Goal: Task Accomplishment & Management: Manage account settings

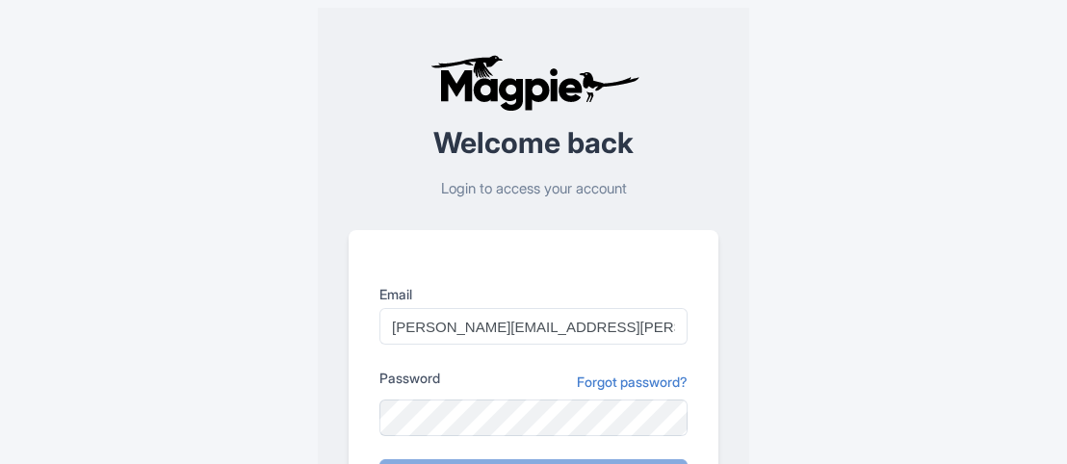
scroll to position [287, 0]
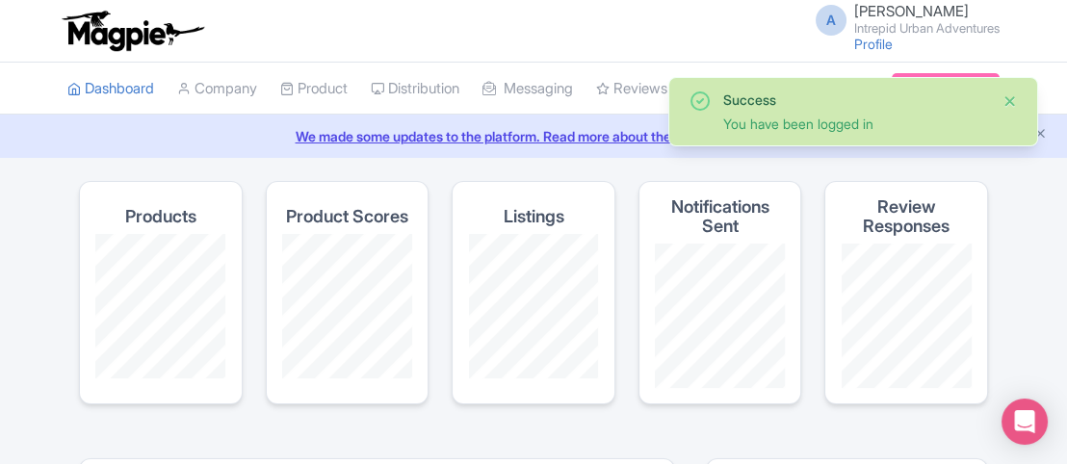
click at [1011, 100] on button "Close" at bounding box center [1009, 101] width 15 height 23
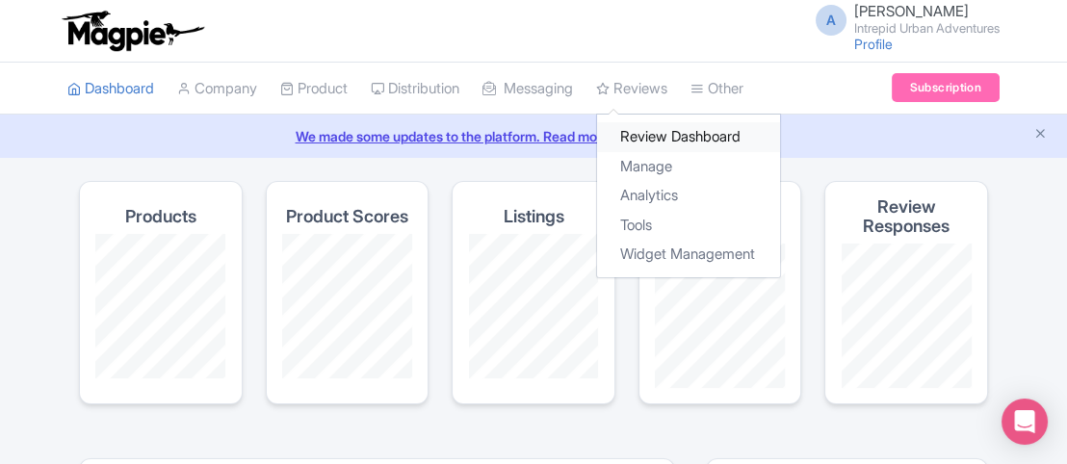
click at [691, 141] on link "Review Dashboard" at bounding box center [688, 137] width 183 height 30
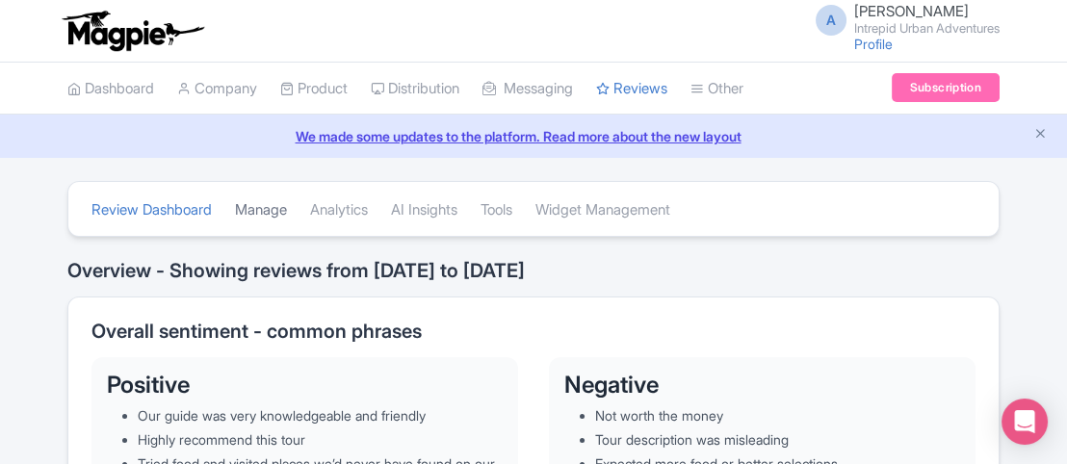
click at [285, 206] on link "Manage" at bounding box center [261, 210] width 52 height 53
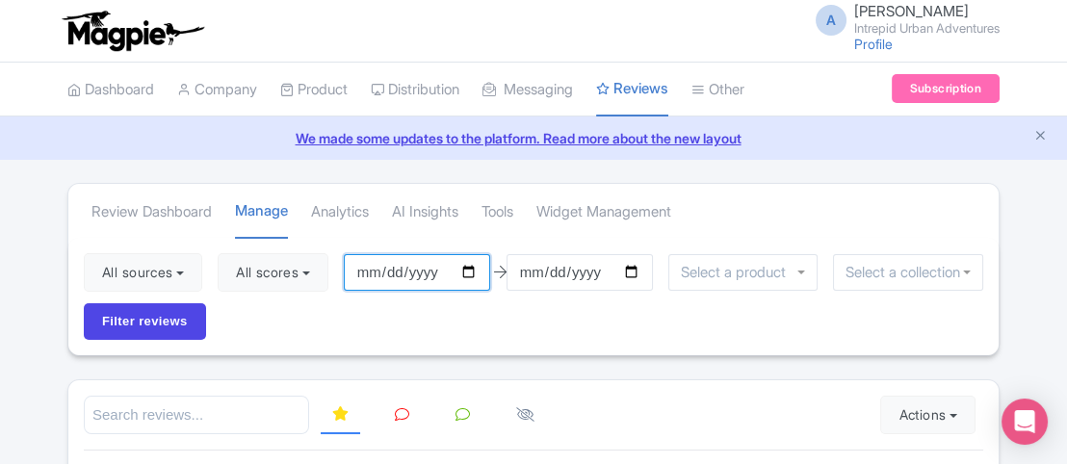
click at [475, 271] on input "[DATE]" at bounding box center [417, 272] width 146 height 37
type input "[DATE]"
click at [745, 271] on input "select-one" at bounding box center [739, 272] width 116 height 17
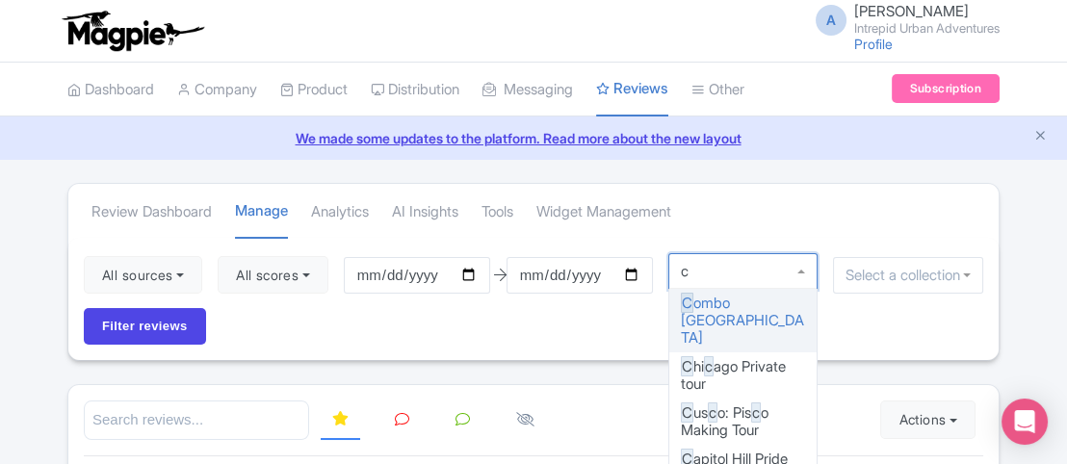
type input "ca"
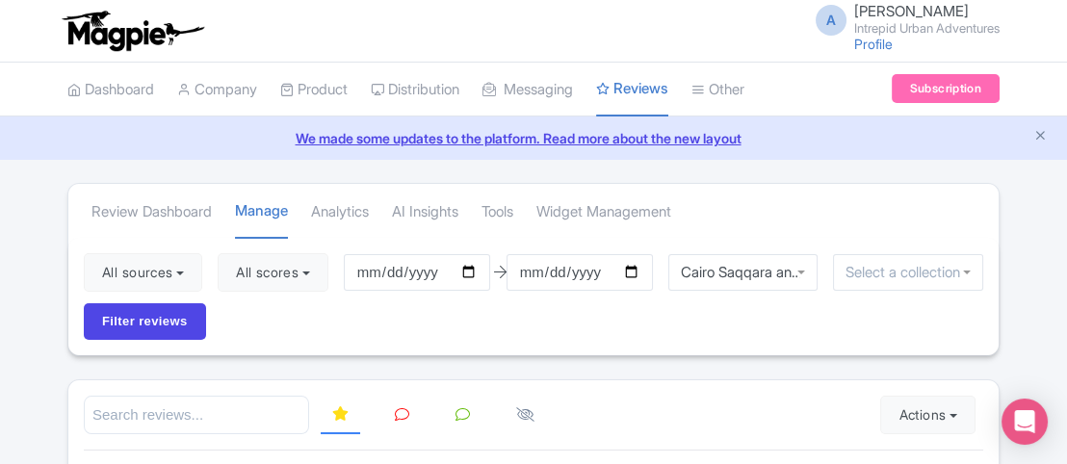
click at [918, 265] on input "select-one" at bounding box center [907, 272] width 125 height 17
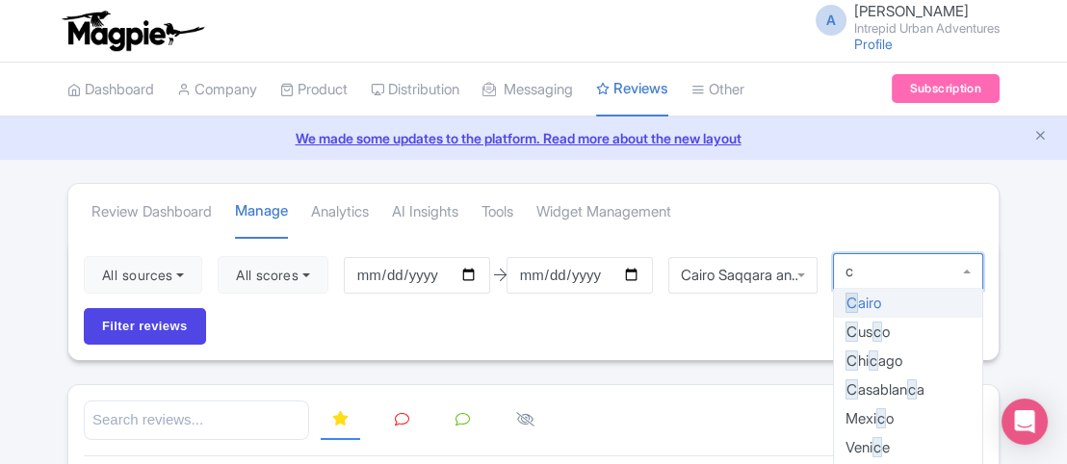
type input "ca"
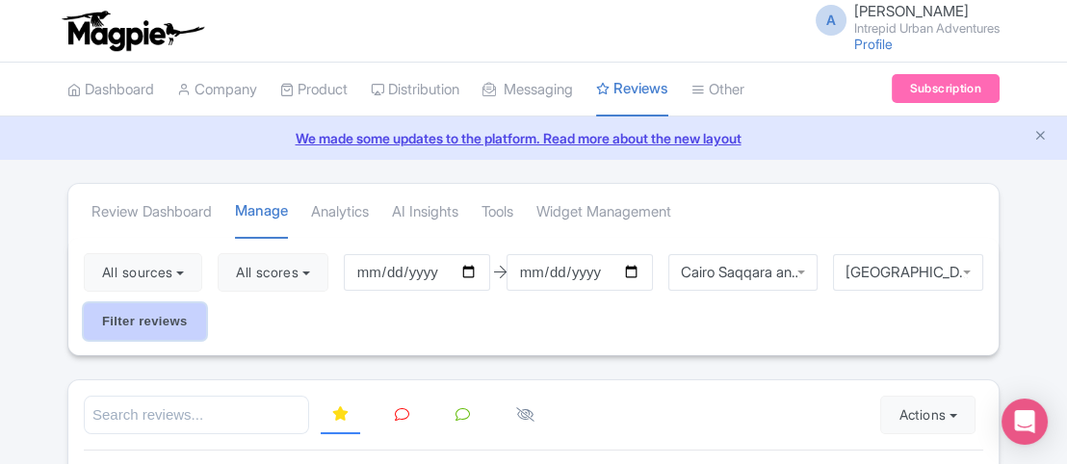
click at [124, 319] on input "Filter reviews" at bounding box center [145, 321] width 122 height 37
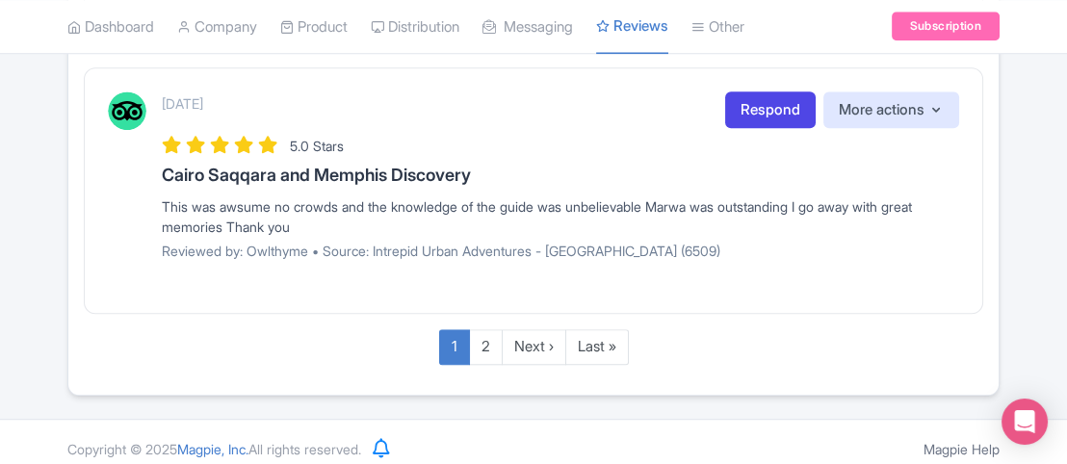
scroll to position [2805, 0]
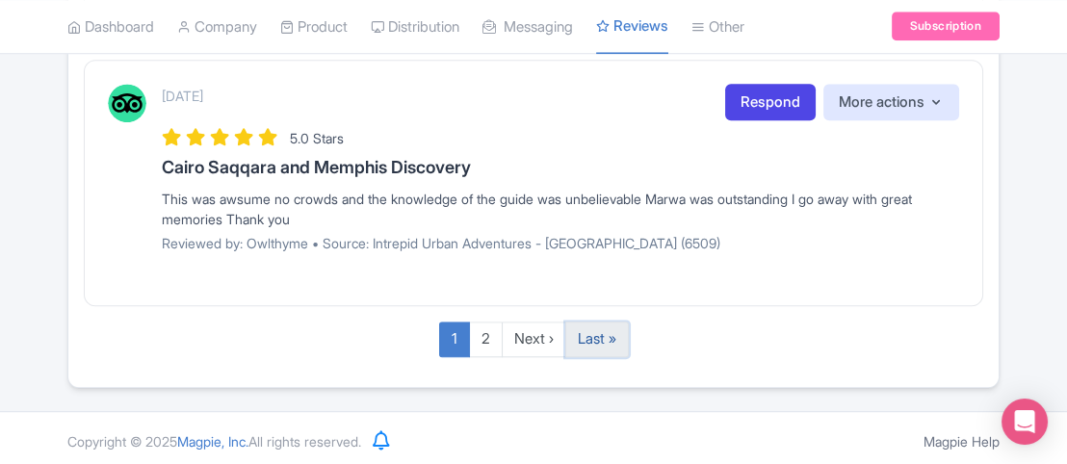
click at [607, 331] on link "Last »" at bounding box center [597, 340] width 64 height 36
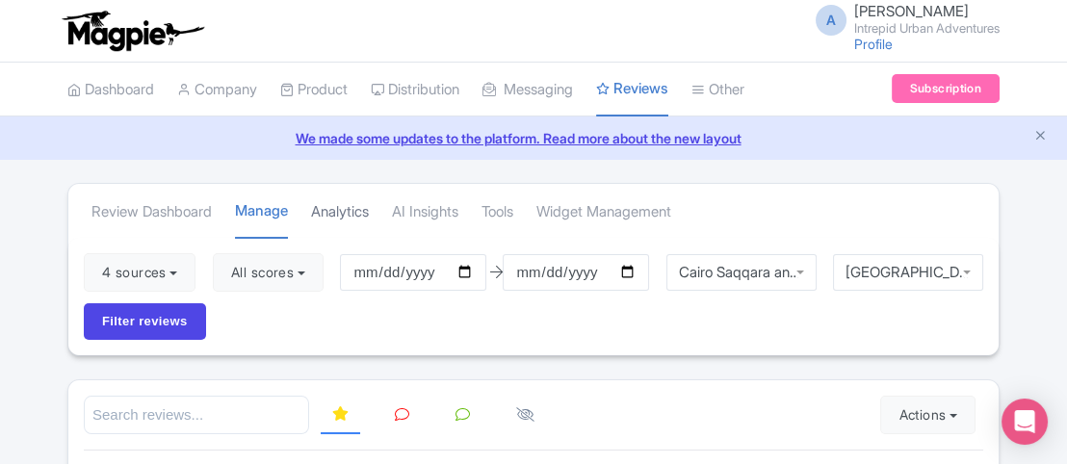
click at [349, 209] on link "Analytics" at bounding box center [340, 212] width 58 height 53
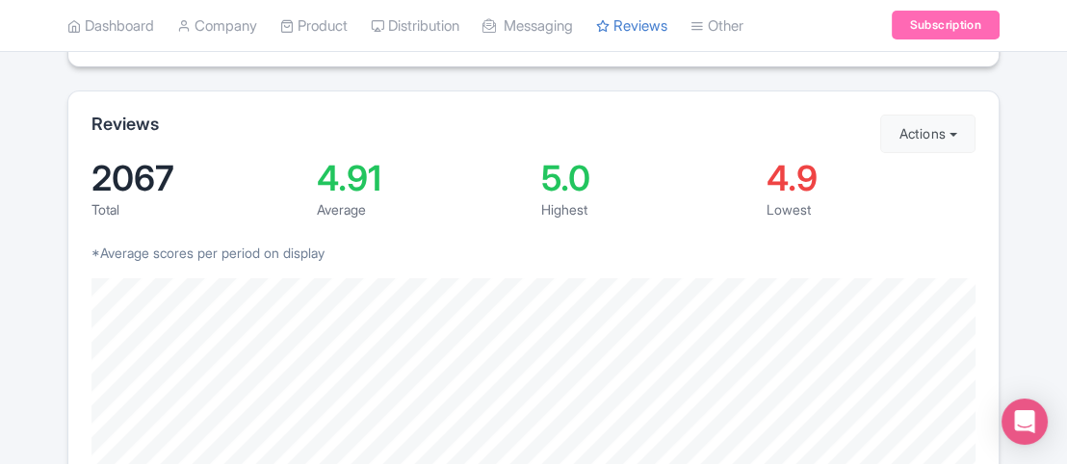
scroll to position [289, 0]
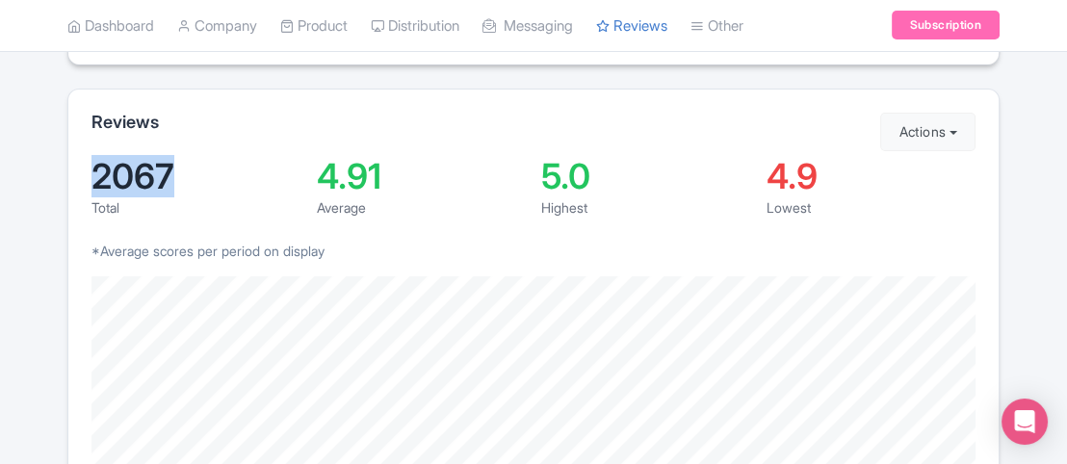
drag, startPoint x: 186, startPoint y: 179, endPoint x: 90, endPoint y: 182, distance: 96.3
click at [90, 182] on div "Reviews Actions Import new reviews Download Reviews Manage Review Responder too…" at bounding box center [533, 315] width 932 height 452
click at [171, 206] on div "Total" at bounding box center [196, 207] width 210 height 20
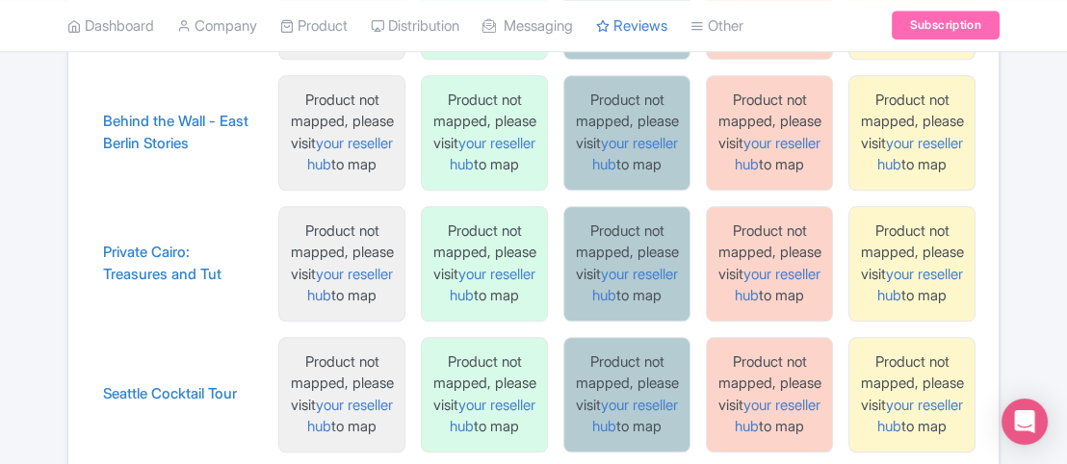
scroll to position [2770, 0]
click at [149, 245] on link "Private Cairo: Treasures and Tut" at bounding box center [177, 262] width 148 height 43
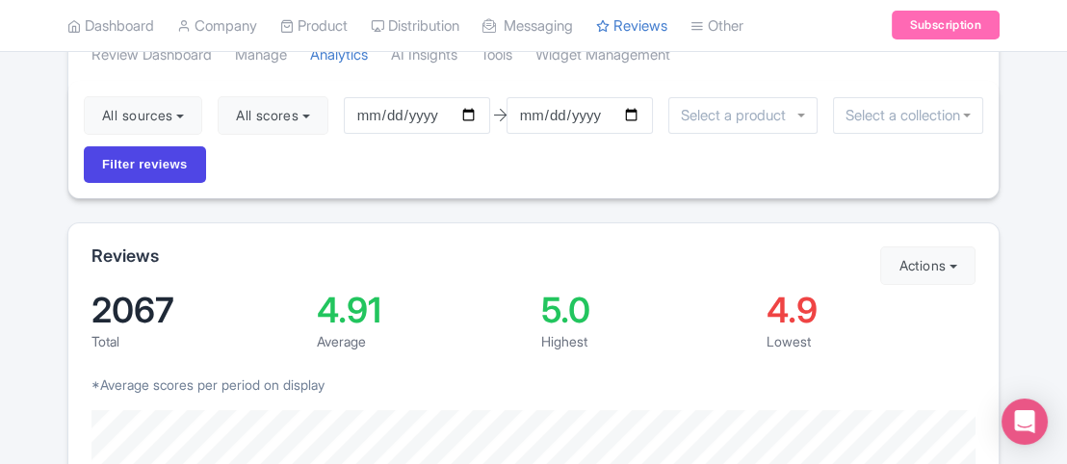
scroll to position [0, 0]
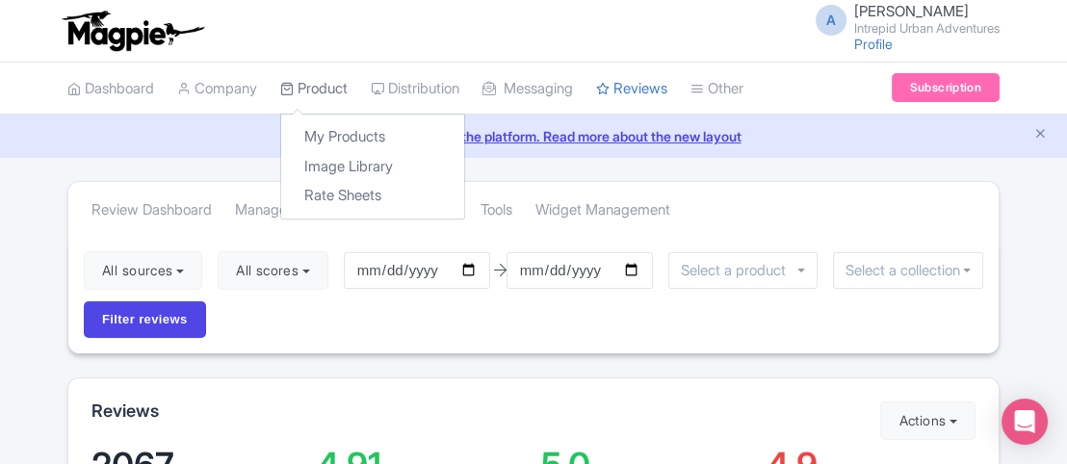
click at [331, 86] on link "Product" at bounding box center [313, 89] width 67 height 53
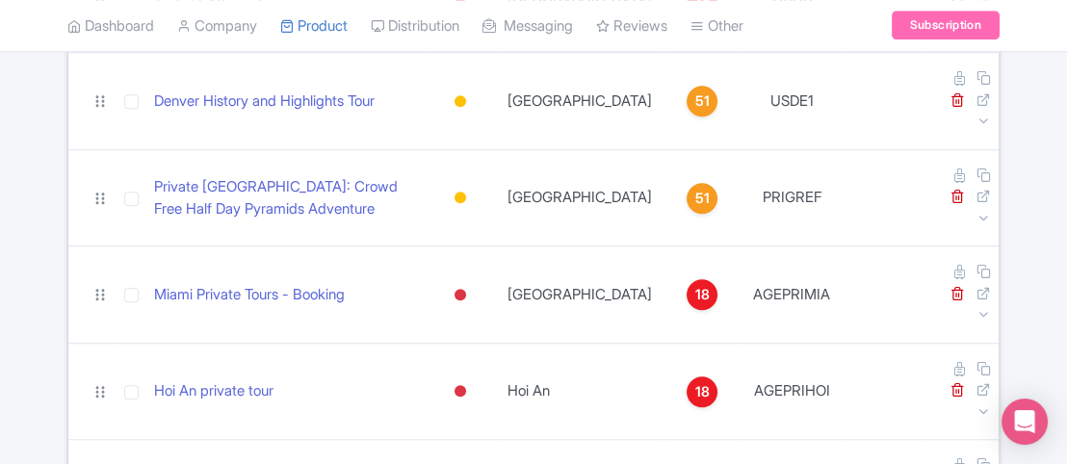
scroll to position [2325, 0]
